Goal: Task Accomplishment & Management: Use online tool/utility

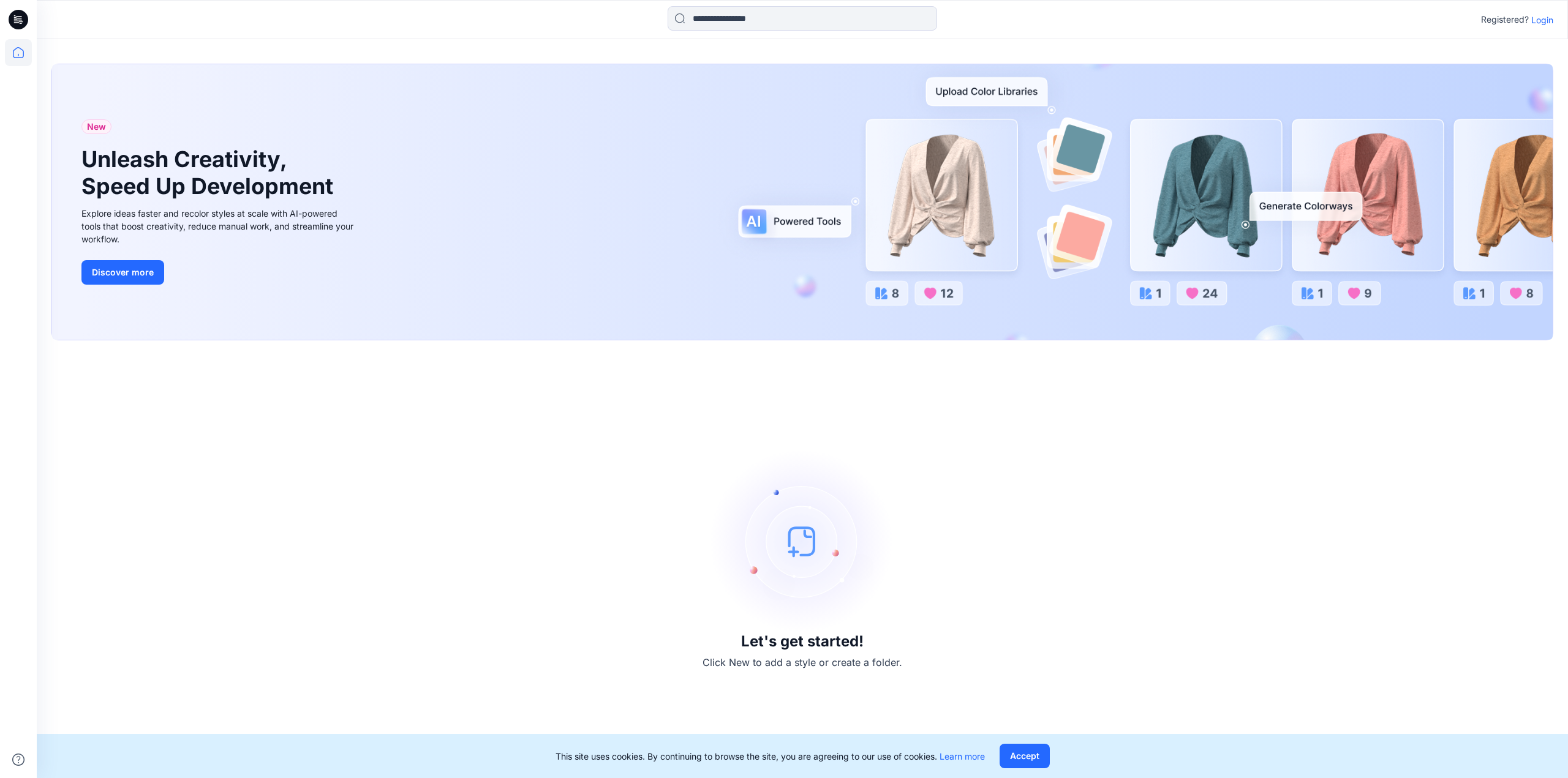
click at [18, 19] on icon at bounding box center [18, 19] width 20 height 20
click at [18, 55] on icon at bounding box center [18, 52] width 27 height 27
click at [909, 22] on p "Login" at bounding box center [1543, 20] width 23 height 13
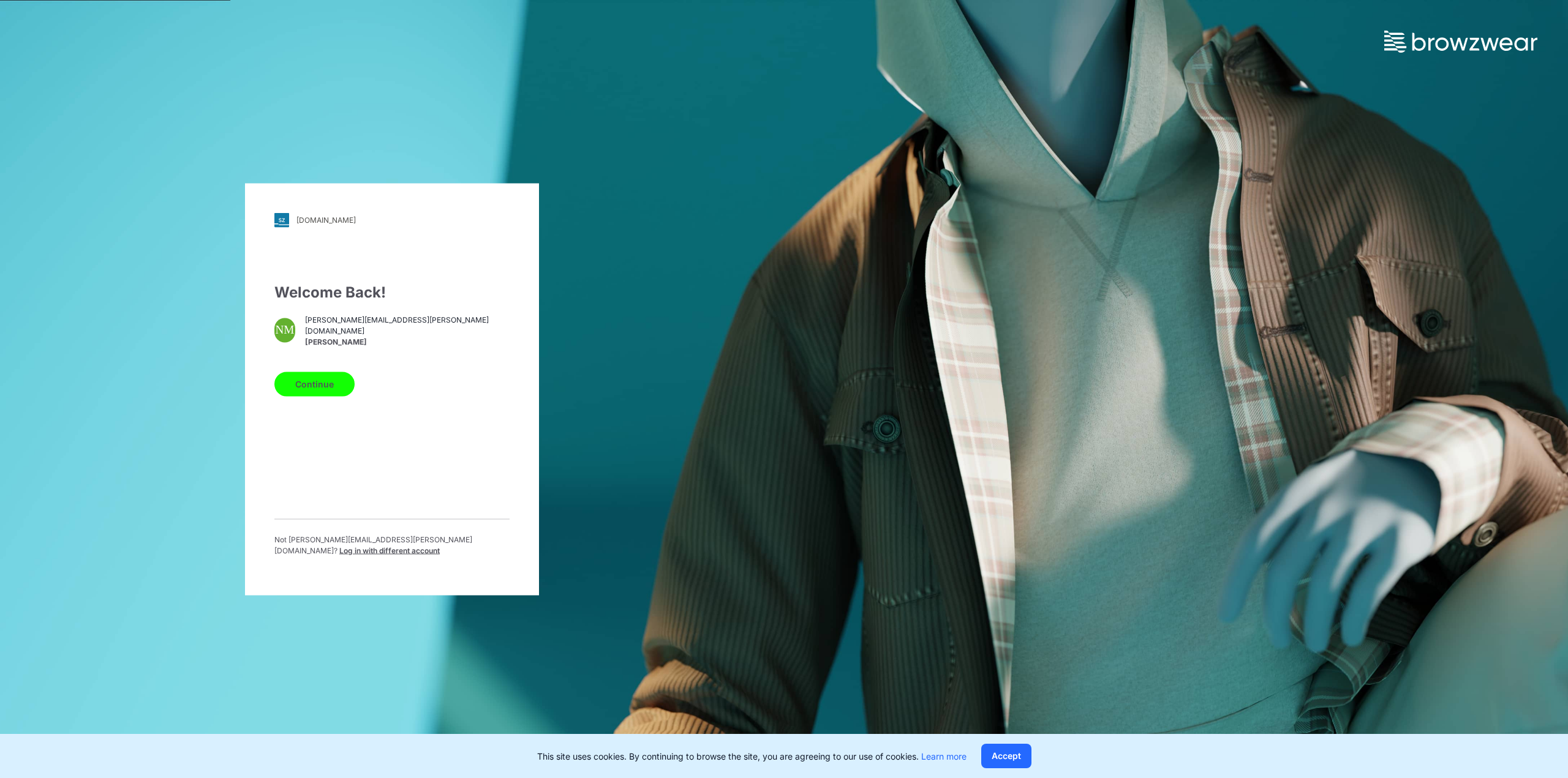
click at [295, 381] on button "Continue" at bounding box center [315, 384] width 81 height 24
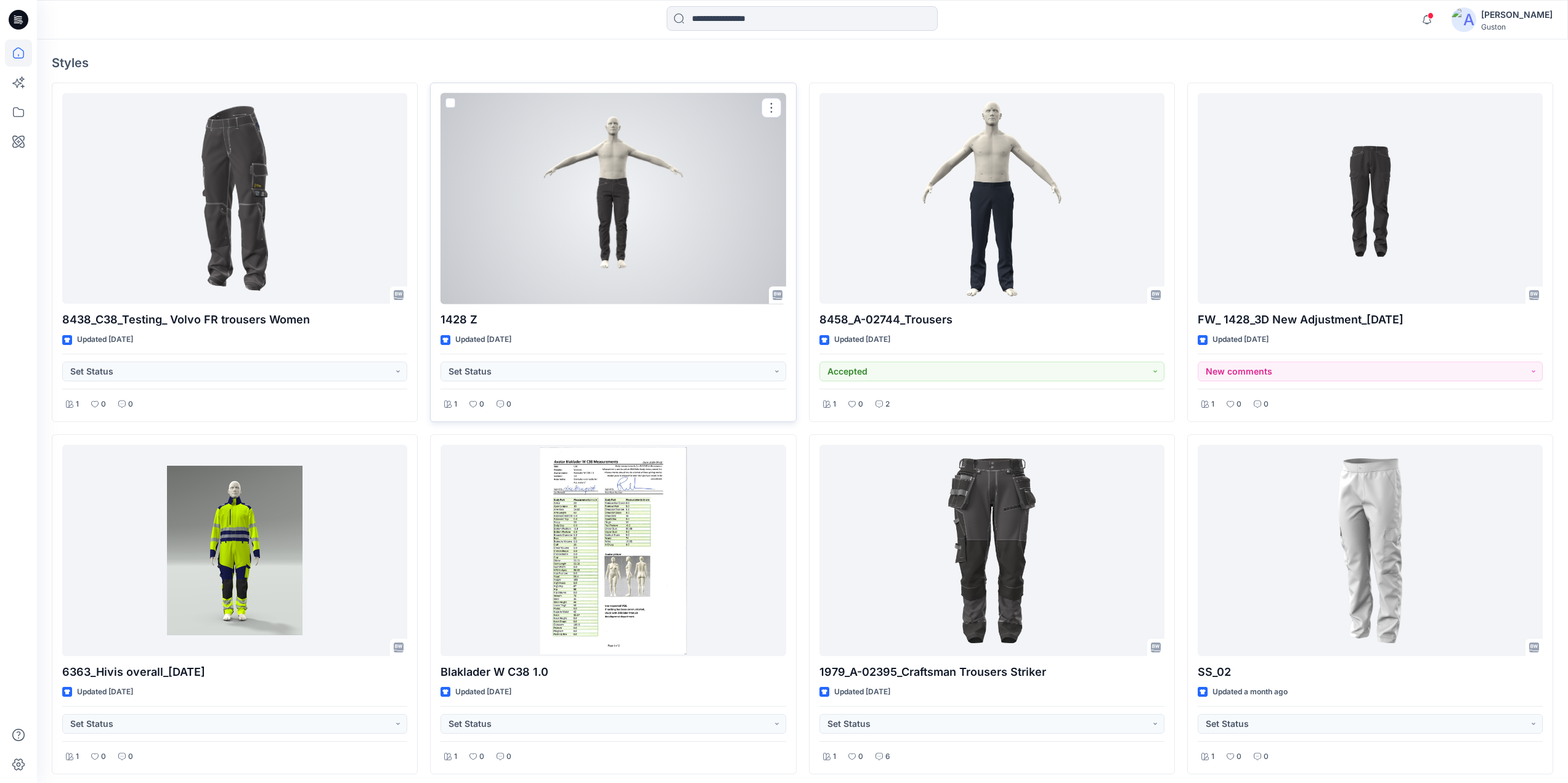
scroll to position [431, 0]
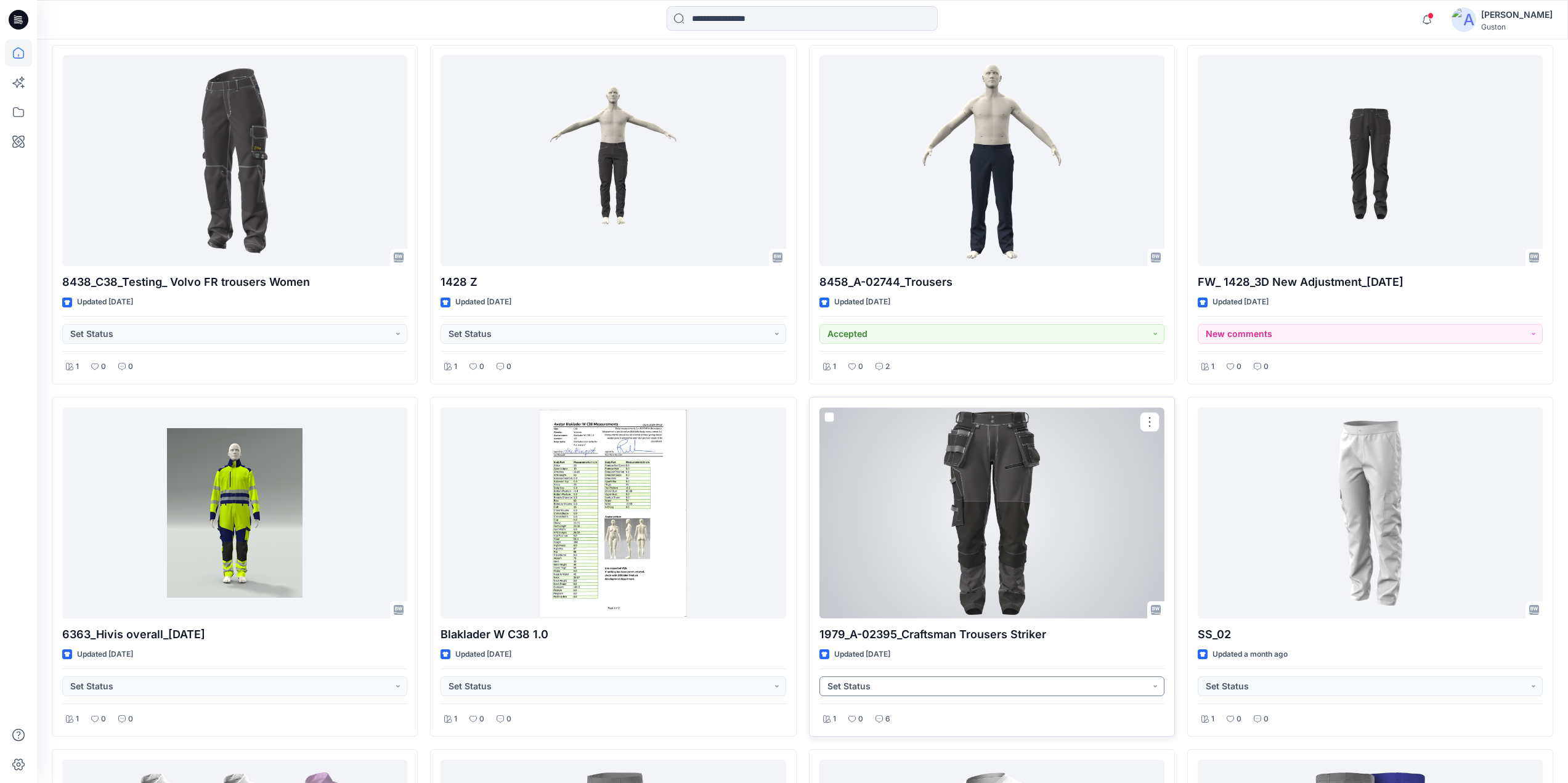
click at [1144, 688] on button "Set Status" at bounding box center [993, 686] width 345 height 20
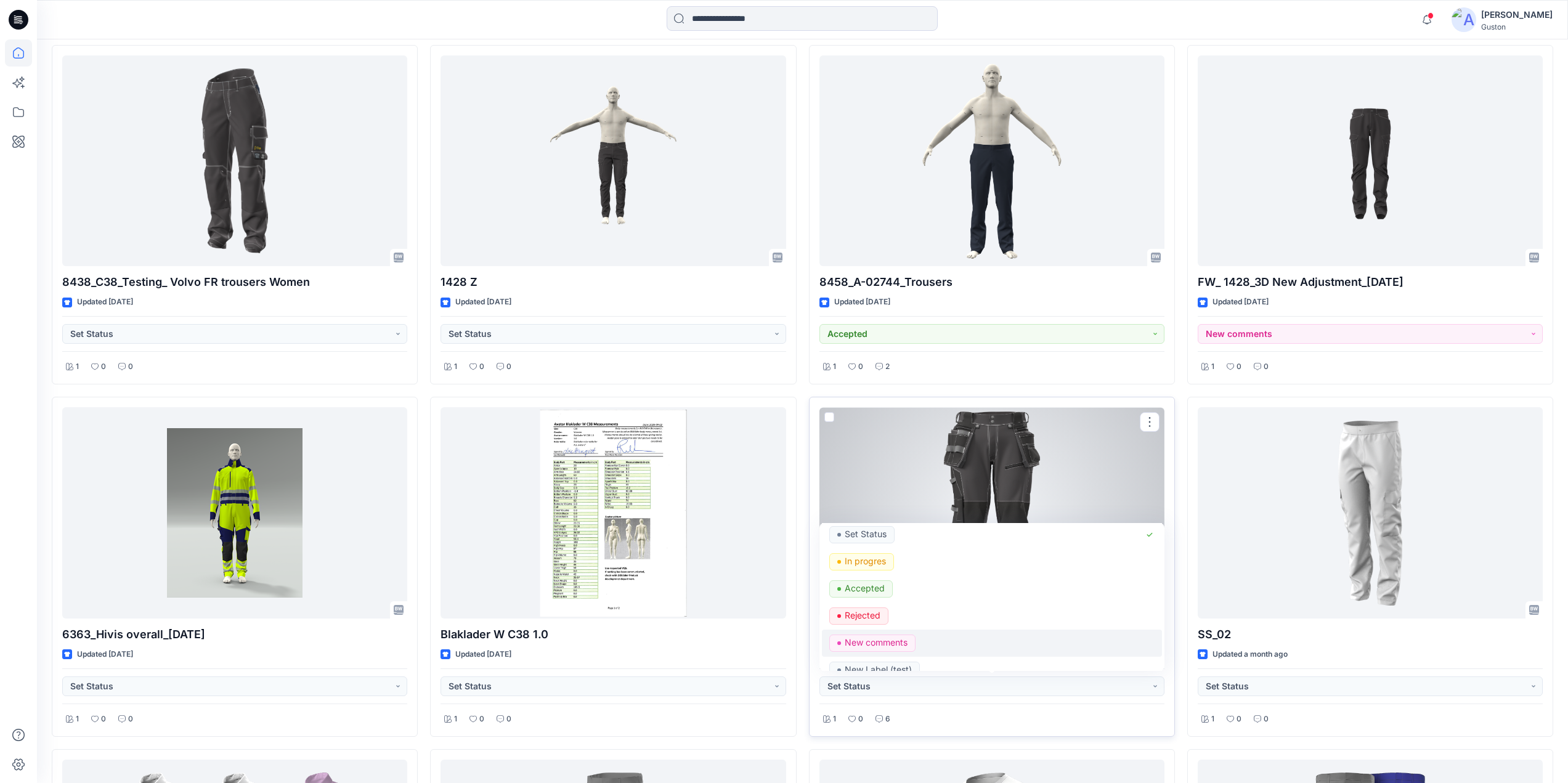
scroll to position [0, 0]
click at [1009, 715] on div "1 0 6" at bounding box center [993, 715] width 345 height 24
